Goal: Transaction & Acquisition: Purchase product/service

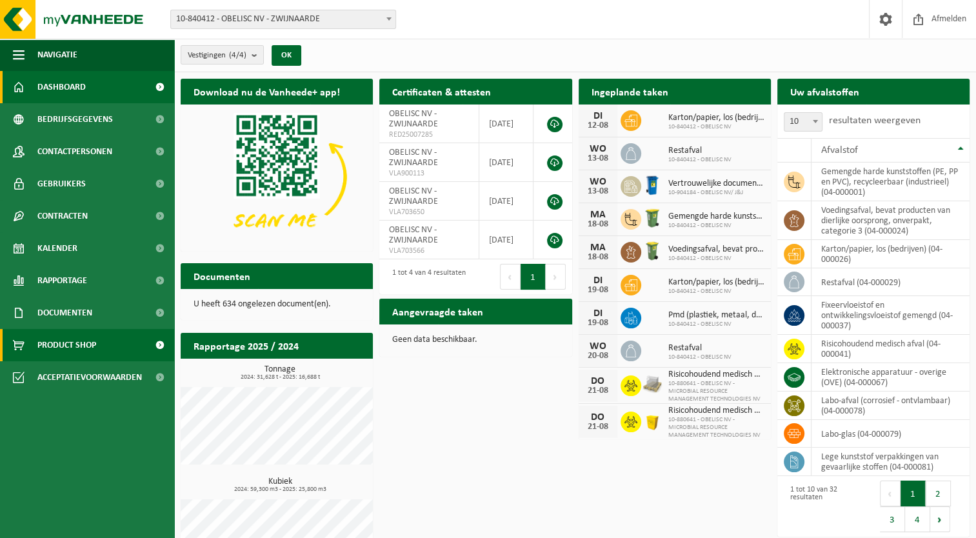
click at [46, 339] on span "Product Shop" at bounding box center [66, 345] width 59 height 32
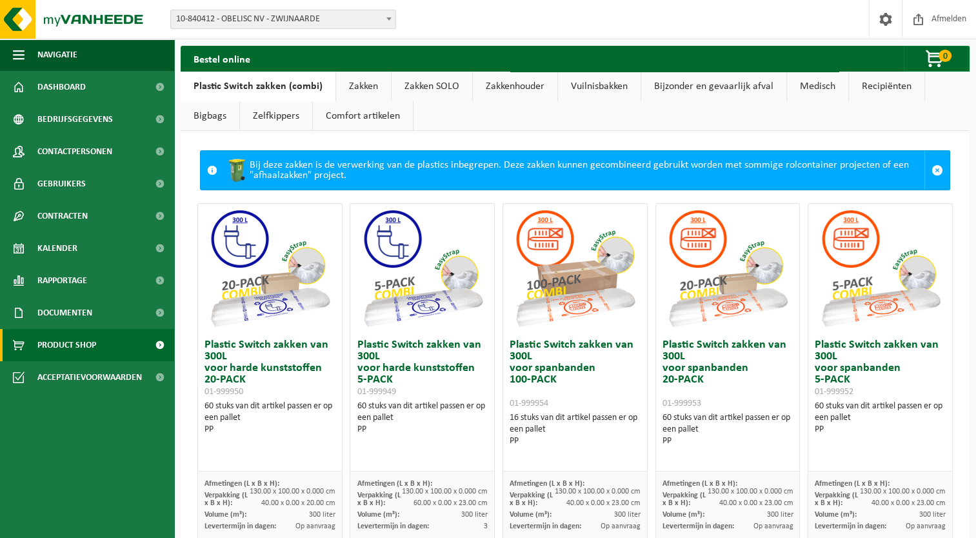
click at [375, 85] on link "Zakken" at bounding box center [363, 87] width 55 height 30
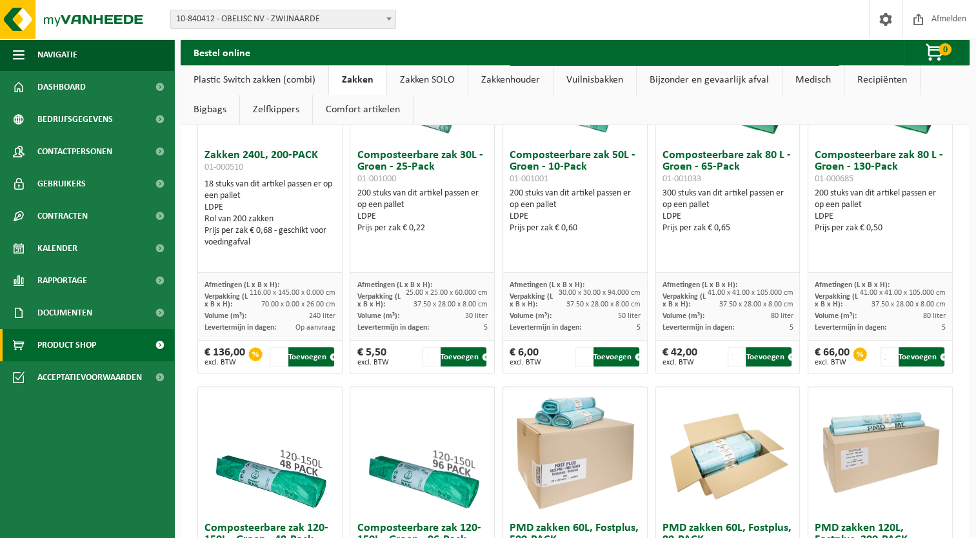
scroll to position [580, 0]
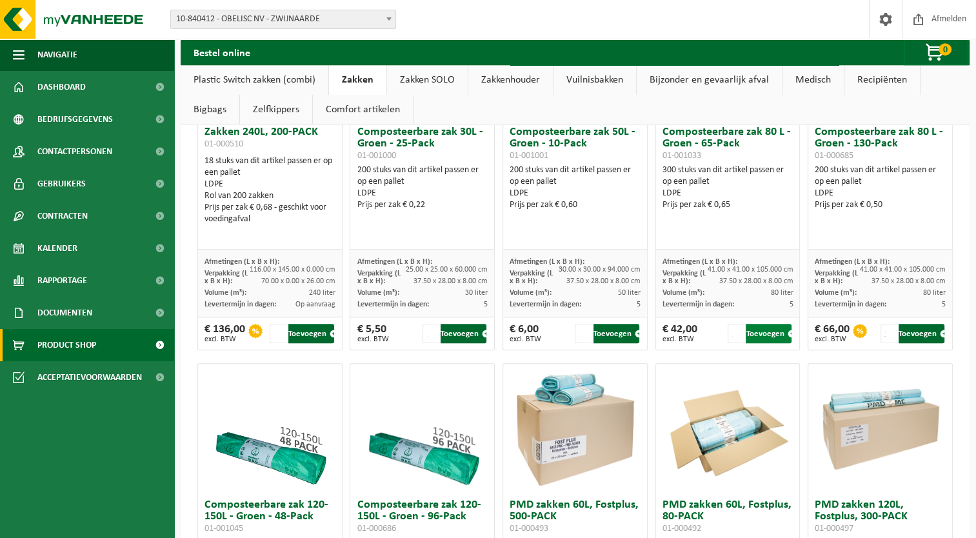
click at [758, 331] on button "Toevoegen" at bounding box center [769, 333] width 46 height 19
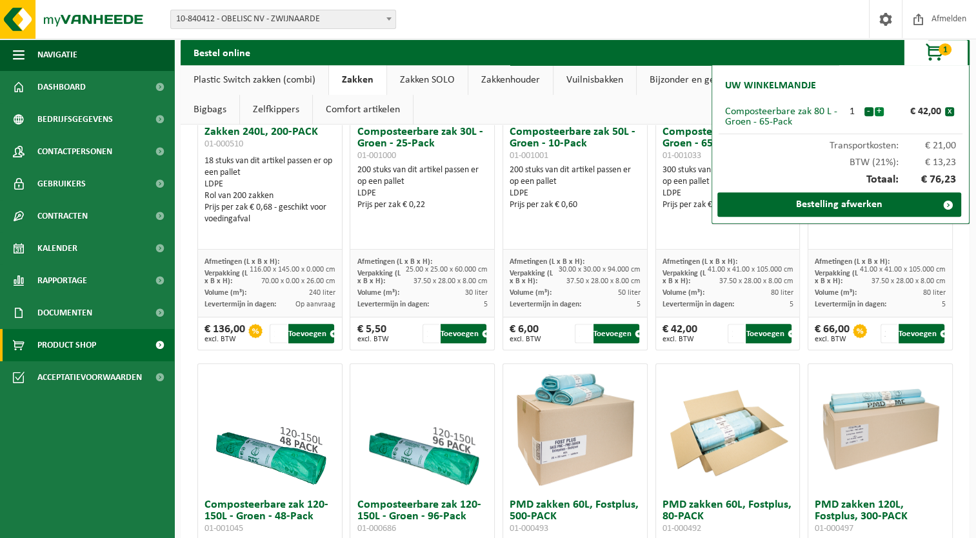
click at [879, 109] on button "+" at bounding box center [878, 111] width 9 height 9
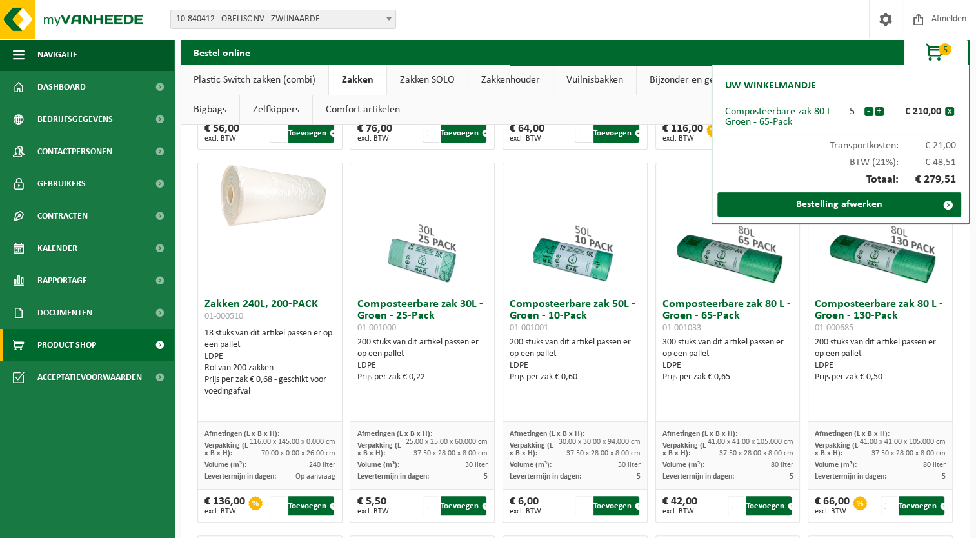
scroll to position [387, 0]
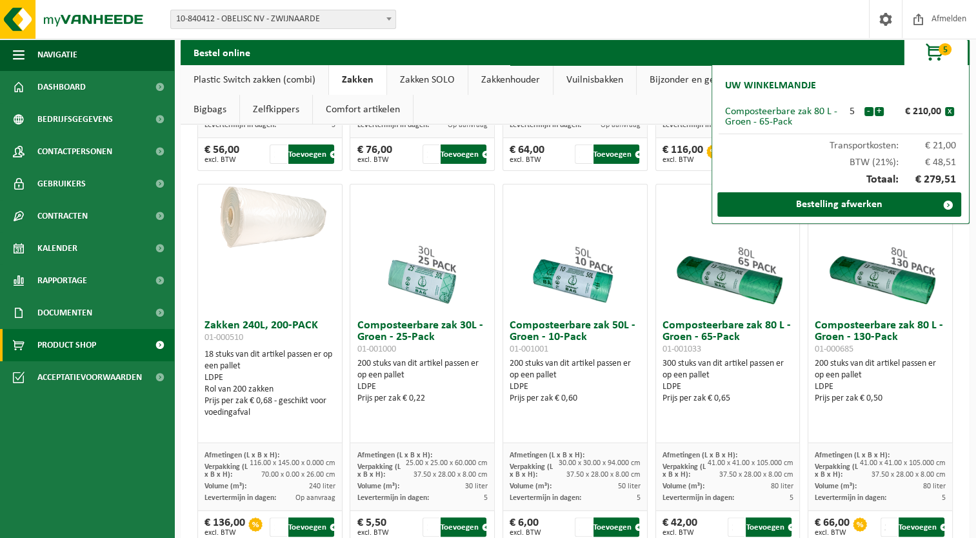
click at [833, 45] on div "Bestel online 5 Uw winkelmandje Composteerbare zak 80 L - Groen - 65-Pack 5 - +…" at bounding box center [575, 52] width 789 height 26
click at [831, 46] on div "Bestel online 5 Uw winkelmandje Composteerbare zak 80 L - Groen - 65-Pack 5 - +…" at bounding box center [575, 52] width 789 height 26
click at [868, 110] on button "-" at bounding box center [868, 111] width 9 height 9
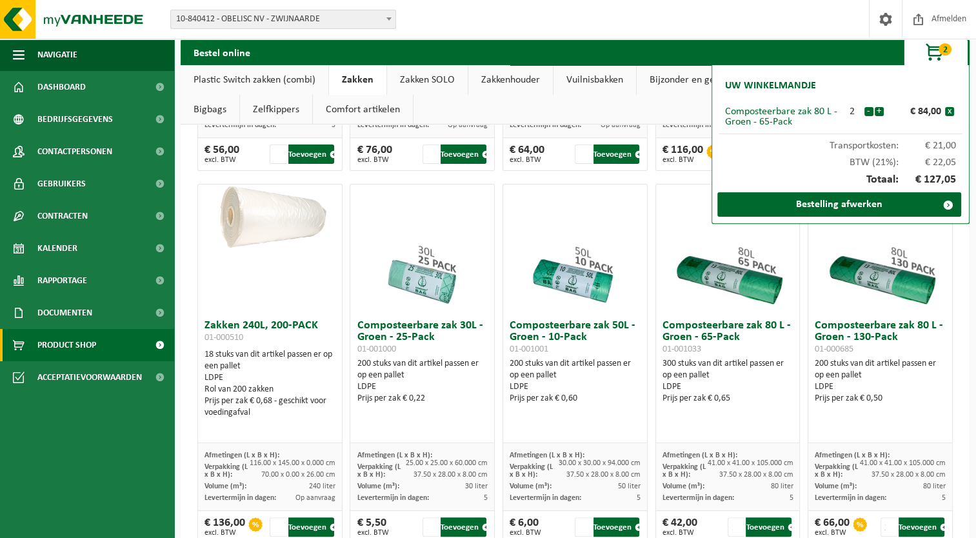
click at [868, 110] on button "-" at bounding box center [868, 111] width 9 height 9
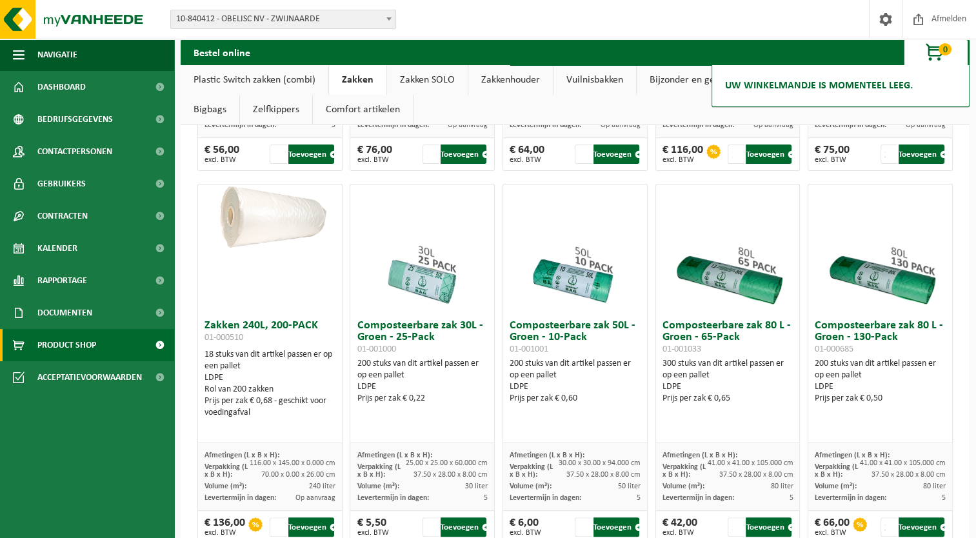
click at [801, 53] on div "Bestel online 0 Uw winkelmandje is momenteel leeg." at bounding box center [575, 52] width 789 height 26
